Goal: Find contact information: Find contact information

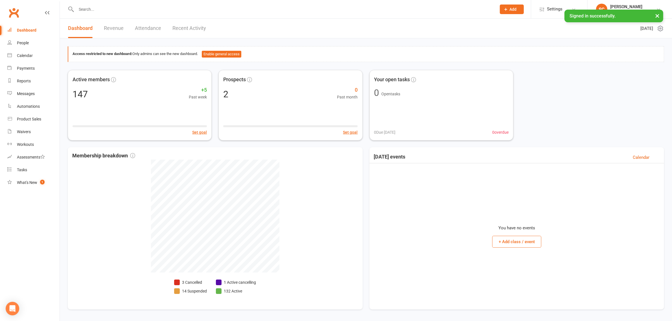
click at [33, 28] on div "Dashboard" at bounding box center [26, 30] width 19 height 5
click at [129, 10] on input "text" at bounding box center [284, 9] width 418 height 8
type input "o"
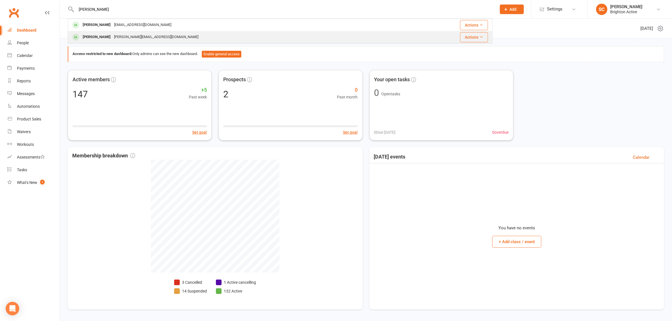
type input "[PERSON_NAME]"
click at [92, 33] on div "[PERSON_NAME]" at bounding box center [96, 37] width 31 height 8
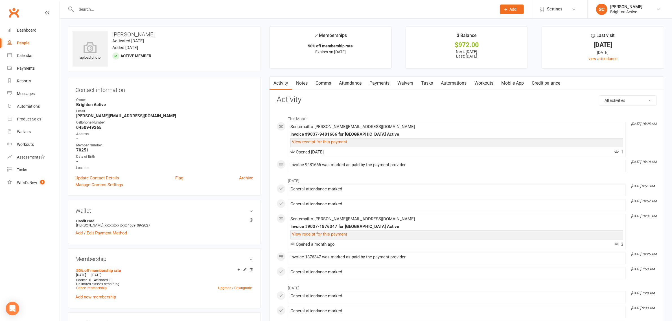
click at [383, 85] on link "Payments" at bounding box center [380, 83] width 28 height 13
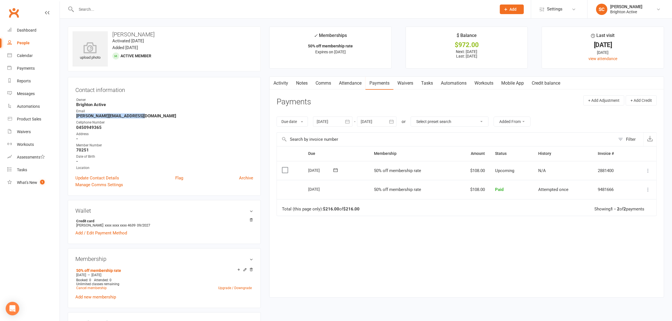
drag, startPoint x: 143, startPoint y: 116, endPoint x: 76, endPoint y: 115, distance: 67.2
click at [76, 115] on strong "[PERSON_NAME][EMAIL_ADDRESS][DOMAIN_NAME]" at bounding box center [164, 116] width 177 height 5
copy strong "[PERSON_NAME][EMAIL_ADDRESS][DOMAIN_NAME]"
